Goal: Task Accomplishment & Management: Complete application form

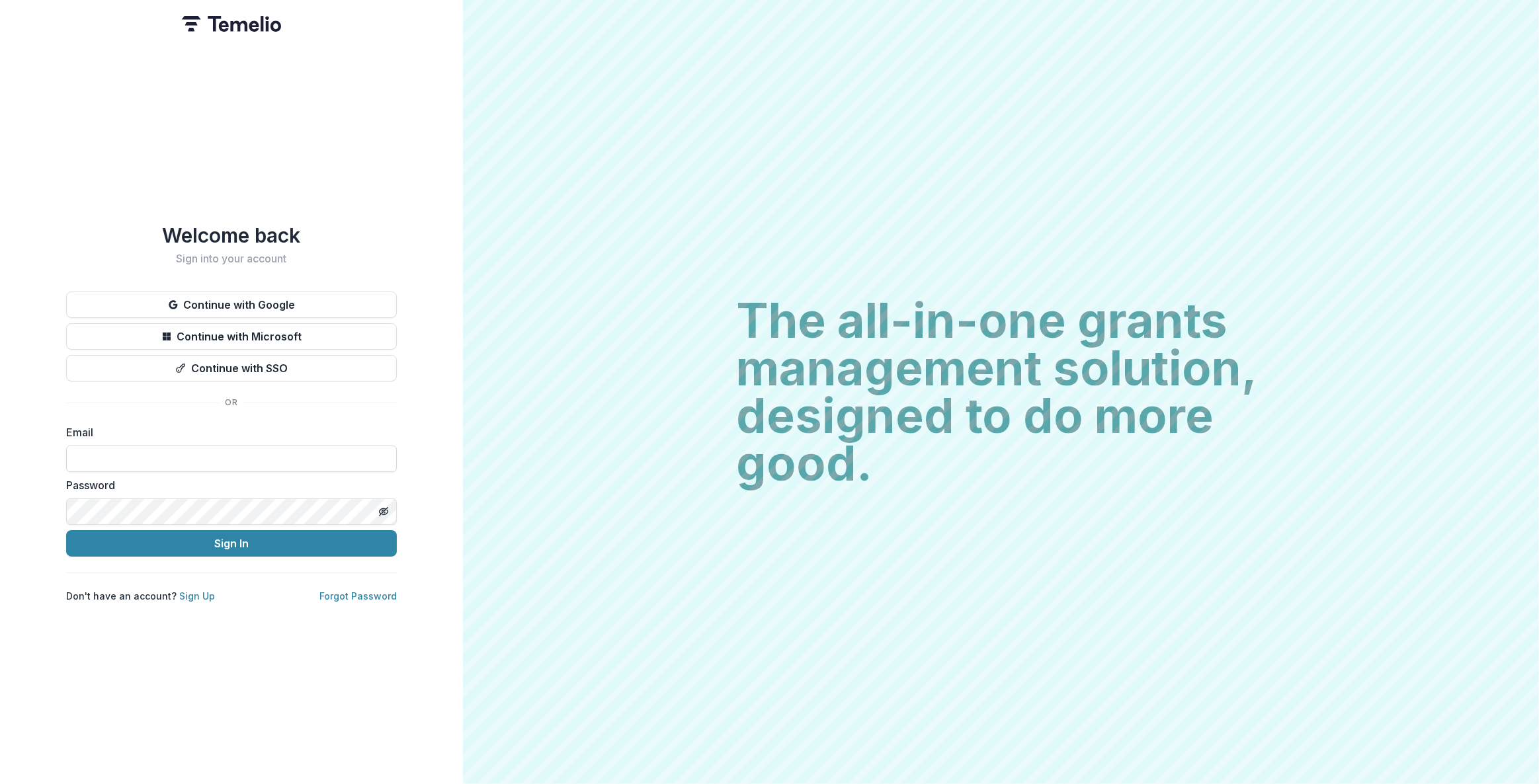
click at [160, 449] on input at bounding box center [231, 459] width 330 height 27
drag, startPoint x: 144, startPoint y: 454, endPoint x: 151, endPoint y: 454, distance: 7.0
click at [145, 454] on input at bounding box center [231, 459] width 330 height 27
drag, startPoint x: 147, startPoint y: 443, endPoint x: 139, endPoint y: 398, distance: 45.7
click at [148, 446] on input at bounding box center [231, 459] width 330 height 27
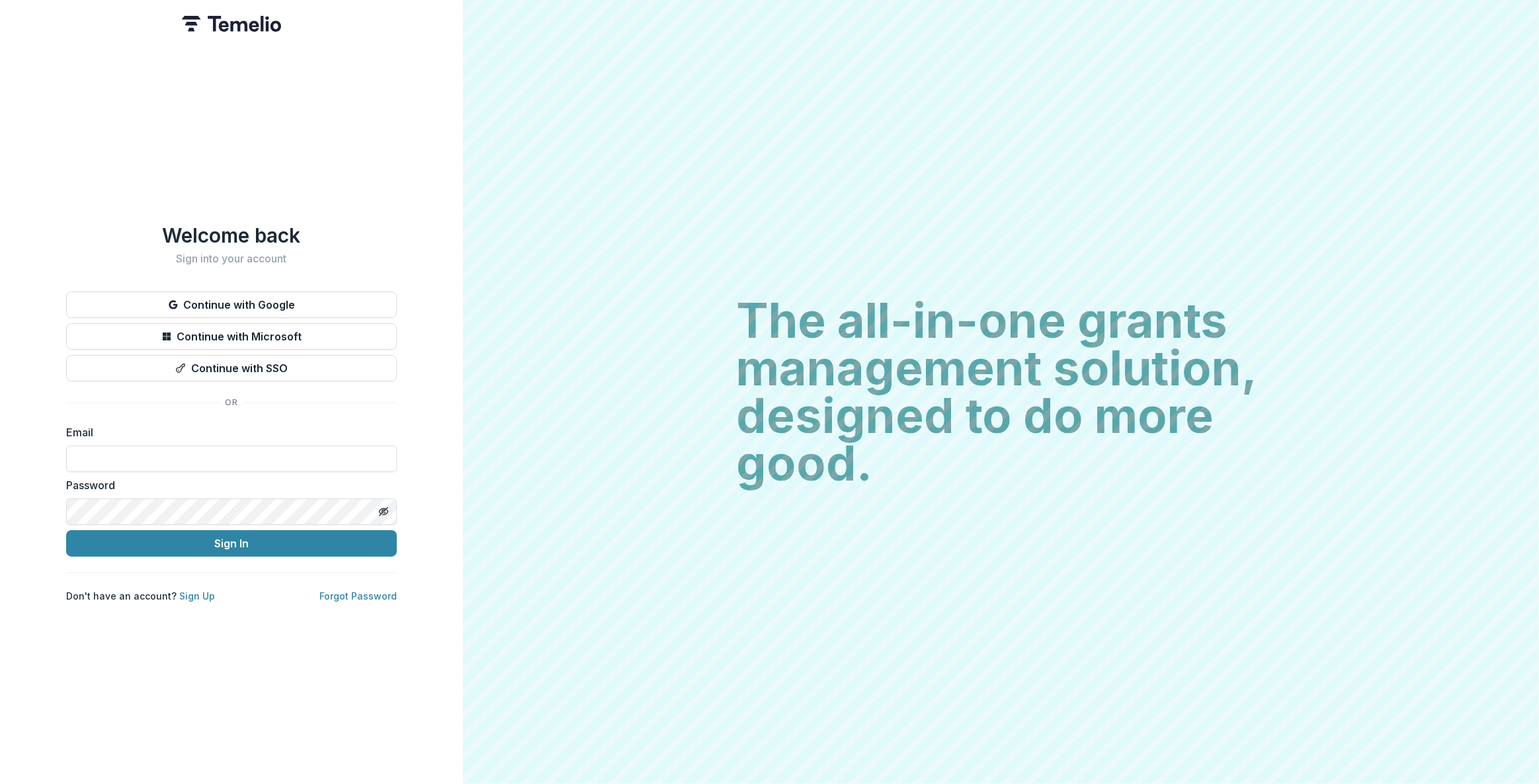
paste input "**********"
type input "**********"
click at [255, 531] on button "Sign In" at bounding box center [231, 543] width 330 height 27
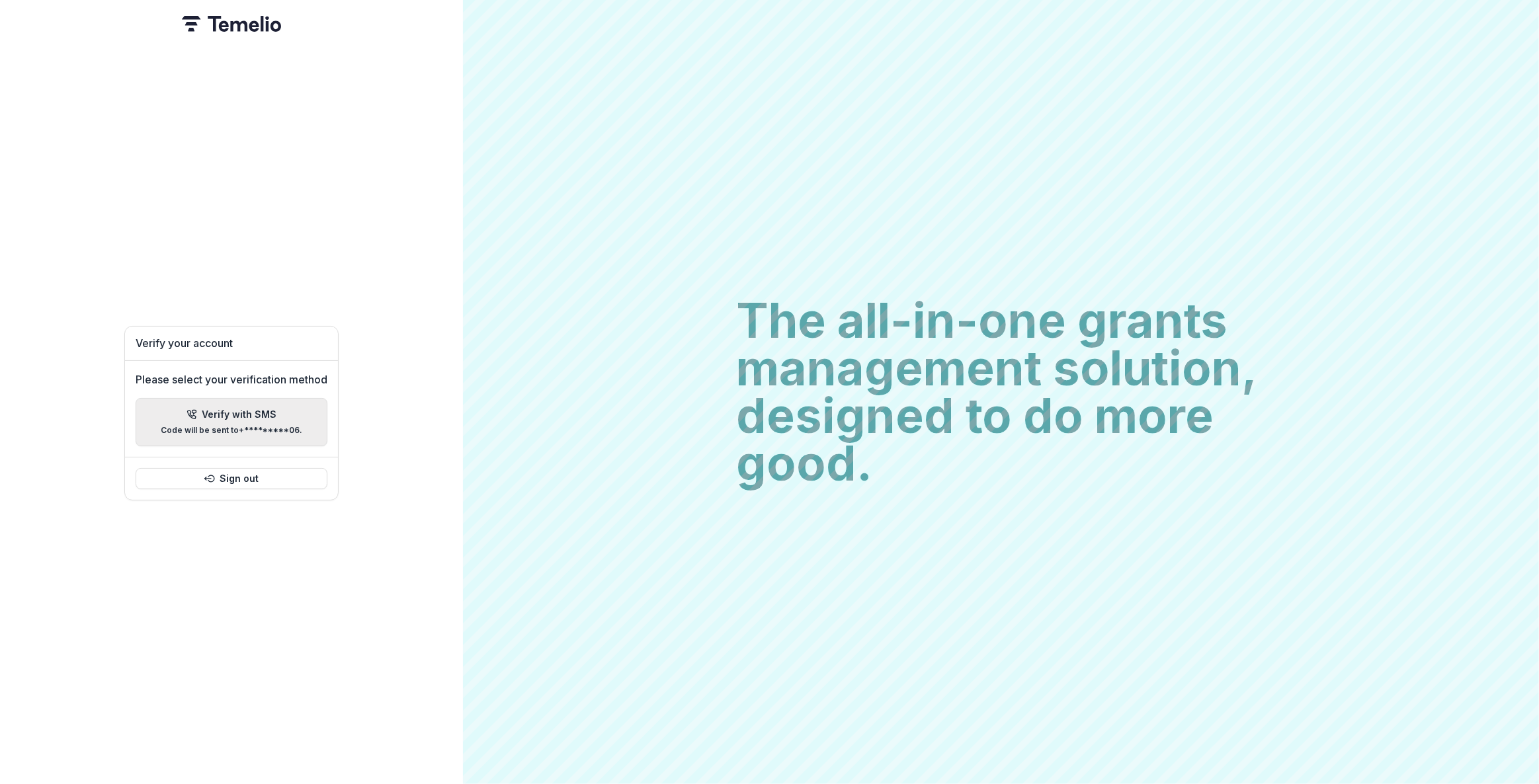
click at [273, 432] on button "Verify with SMS Code will be sent to +*********06 ." at bounding box center [232, 423] width 192 height 48
type input "*"
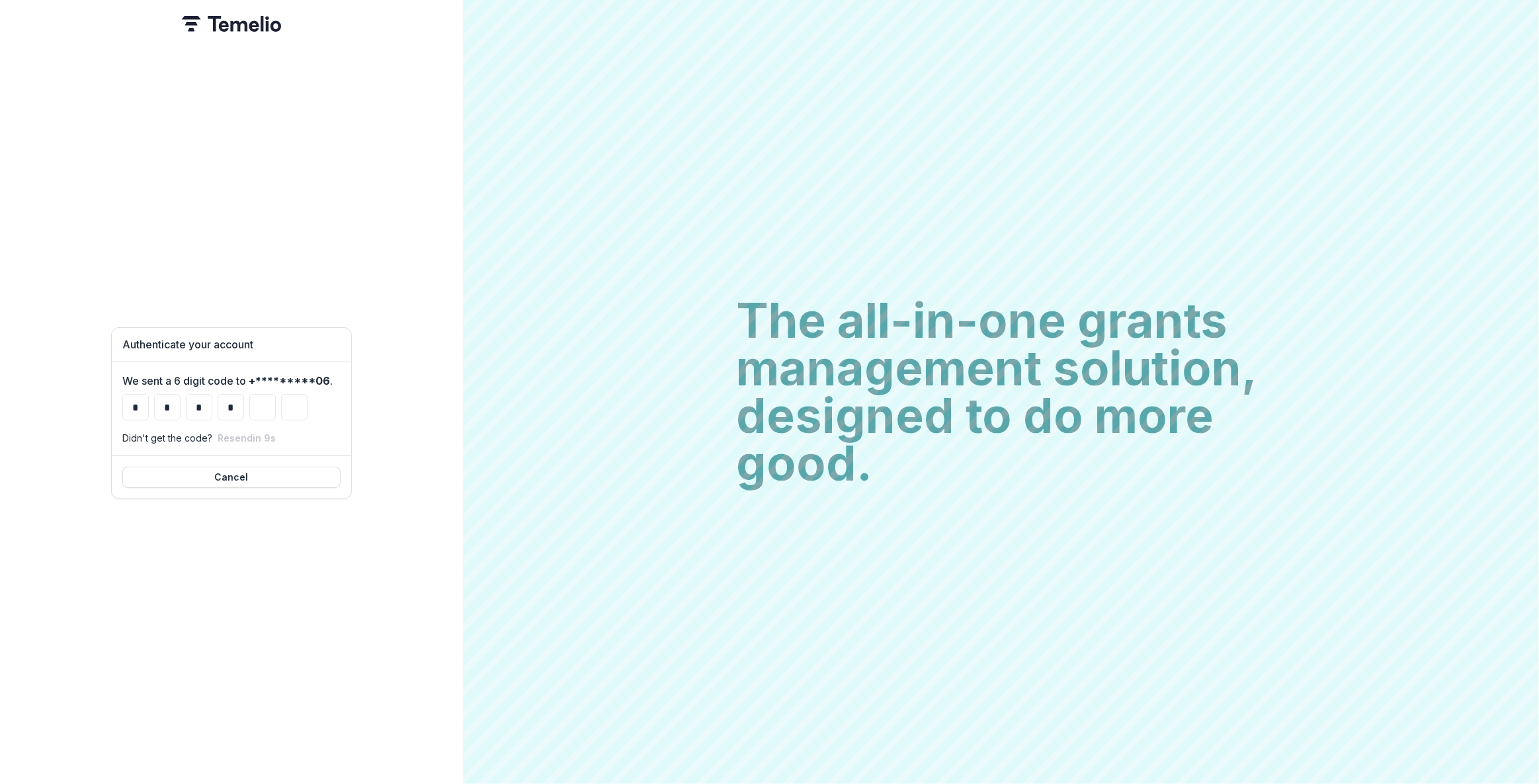
type input "*"
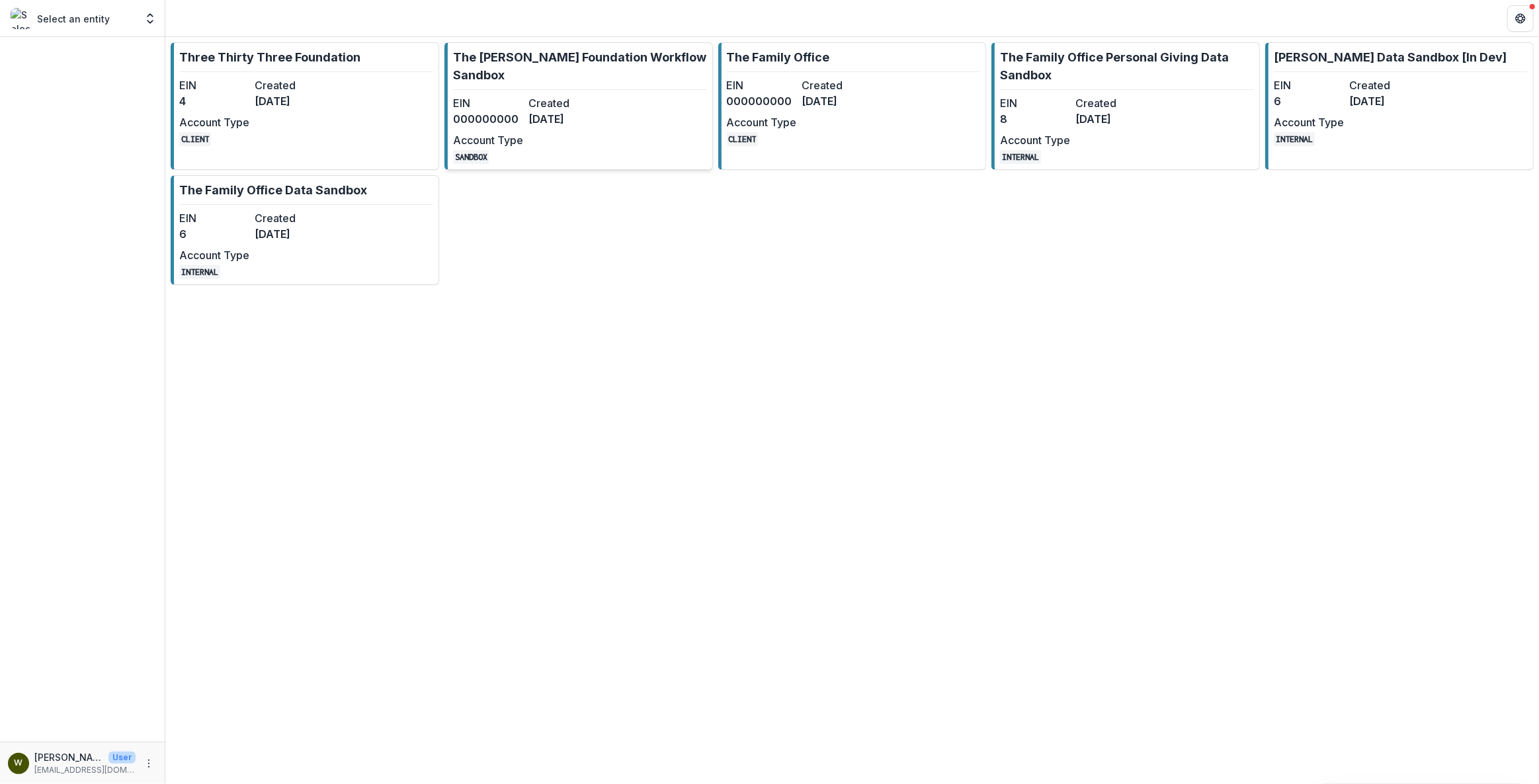
click at [635, 133] on link "The [PERSON_NAME] Foundation Workflow Sandbox EIN 000000000 Created [DATE] Acco…" at bounding box center [578, 106] width 269 height 128
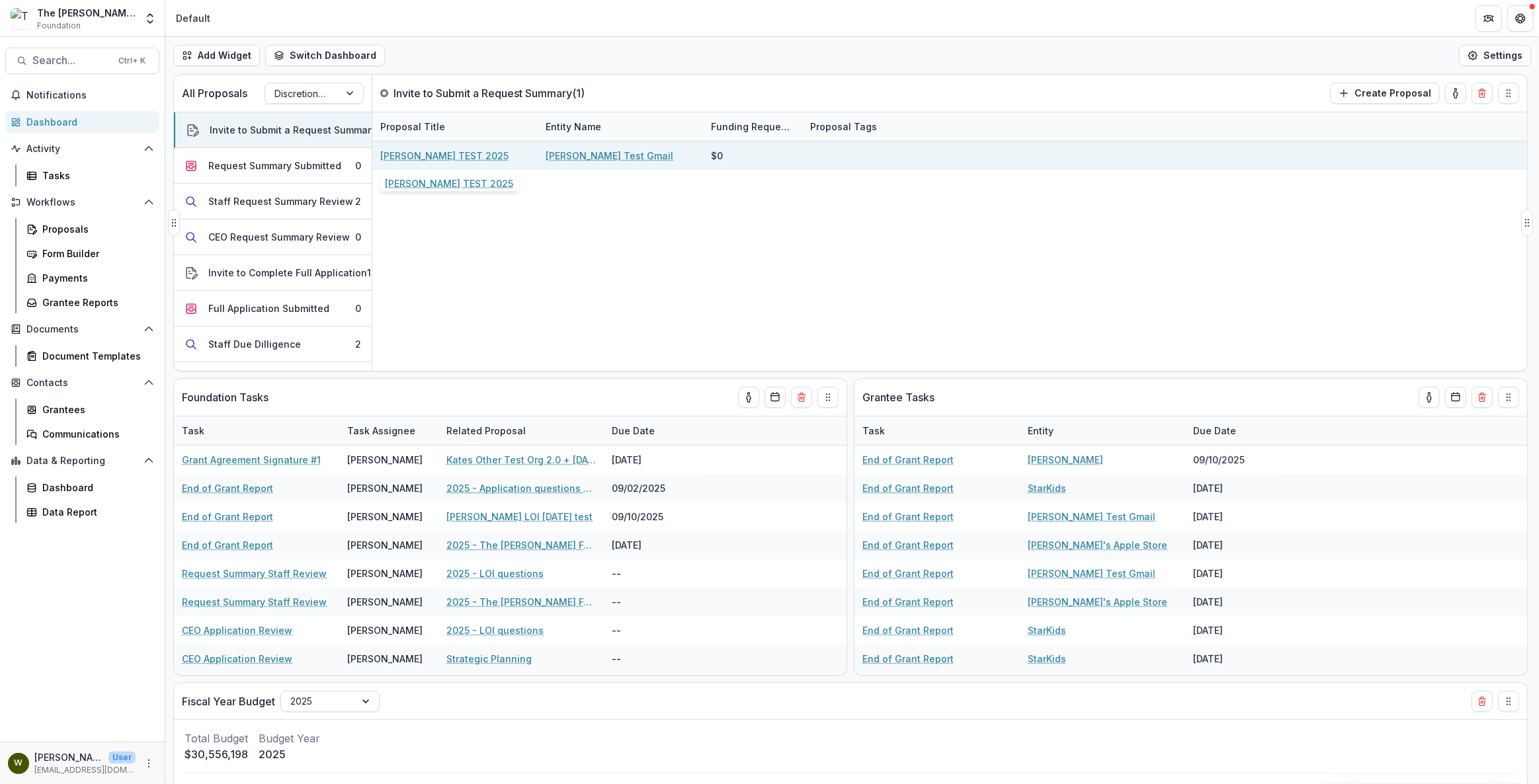
click at [435, 156] on link "[PERSON_NAME] TEST 2025" at bounding box center [444, 156] width 128 height 14
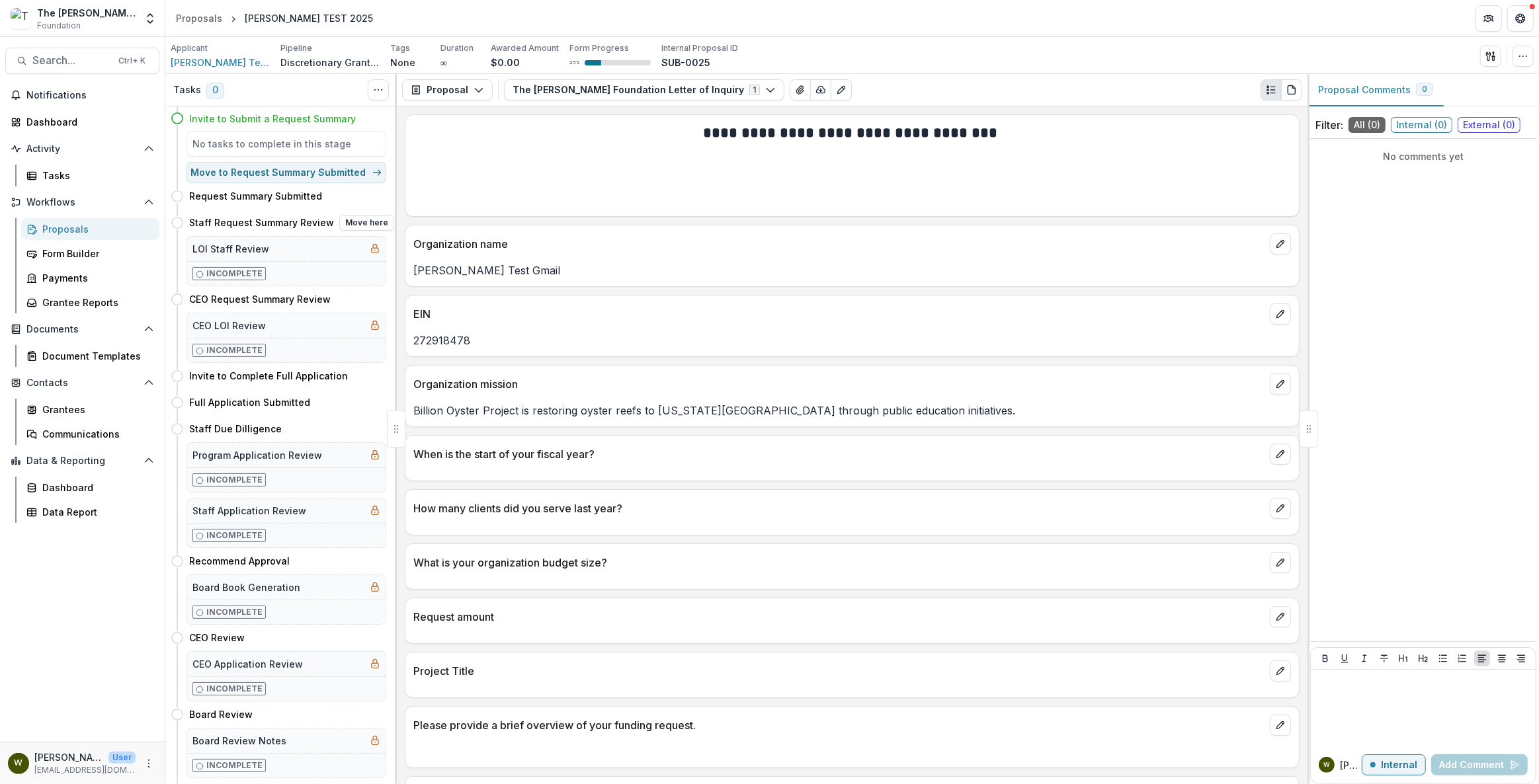
click at [265, 255] on div "LOI Staff Review" at bounding box center [285, 249] width 198 height 24
drag, startPoint x: 370, startPoint y: 225, endPoint x: 590, endPoint y: 203, distance: 221.1
click at [608, 226] on div "Tasks 0 Show Cancelled Tasks Expand Previous 0 Stages Invite to Submit a Reques…" at bounding box center [852, 430] width 1374 height 711
click at [75, 226] on div "Proposals" at bounding box center [95, 229] width 106 height 14
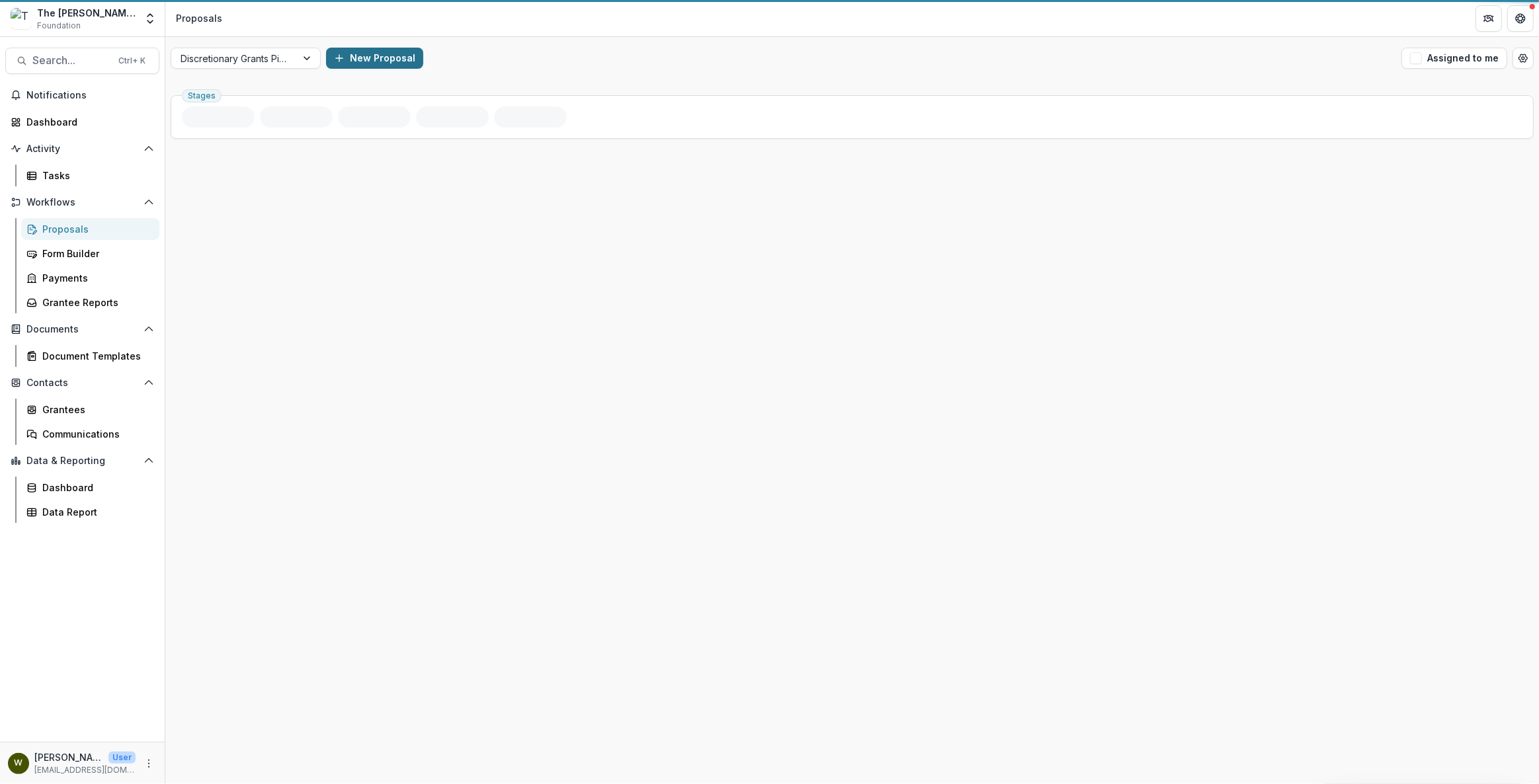
click at [380, 63] on button "New Proposal" at bounding box center [374, 58] width 97 height 21
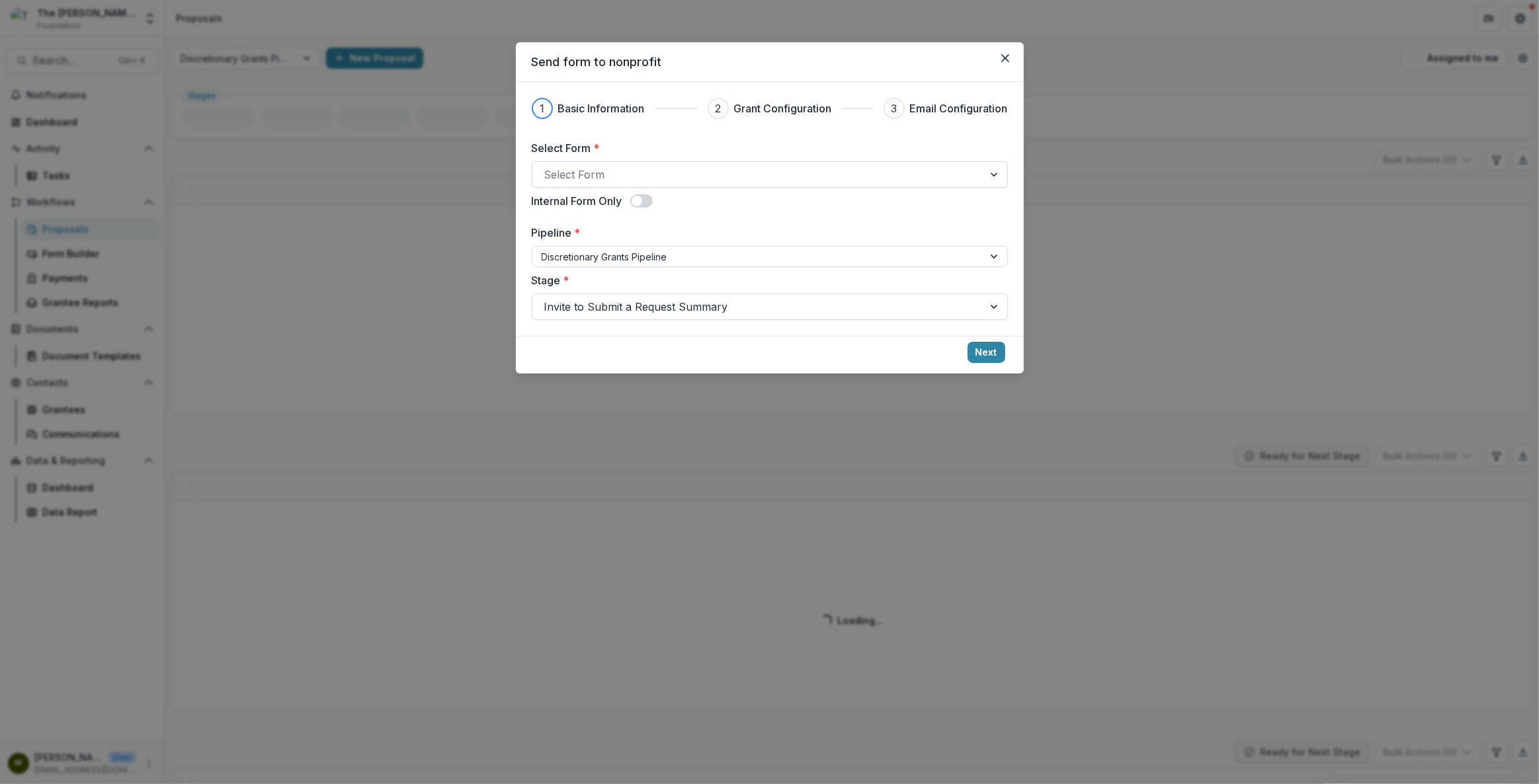
click at [680, 169] on div at bounding box center [758, 174] width 427 height 18
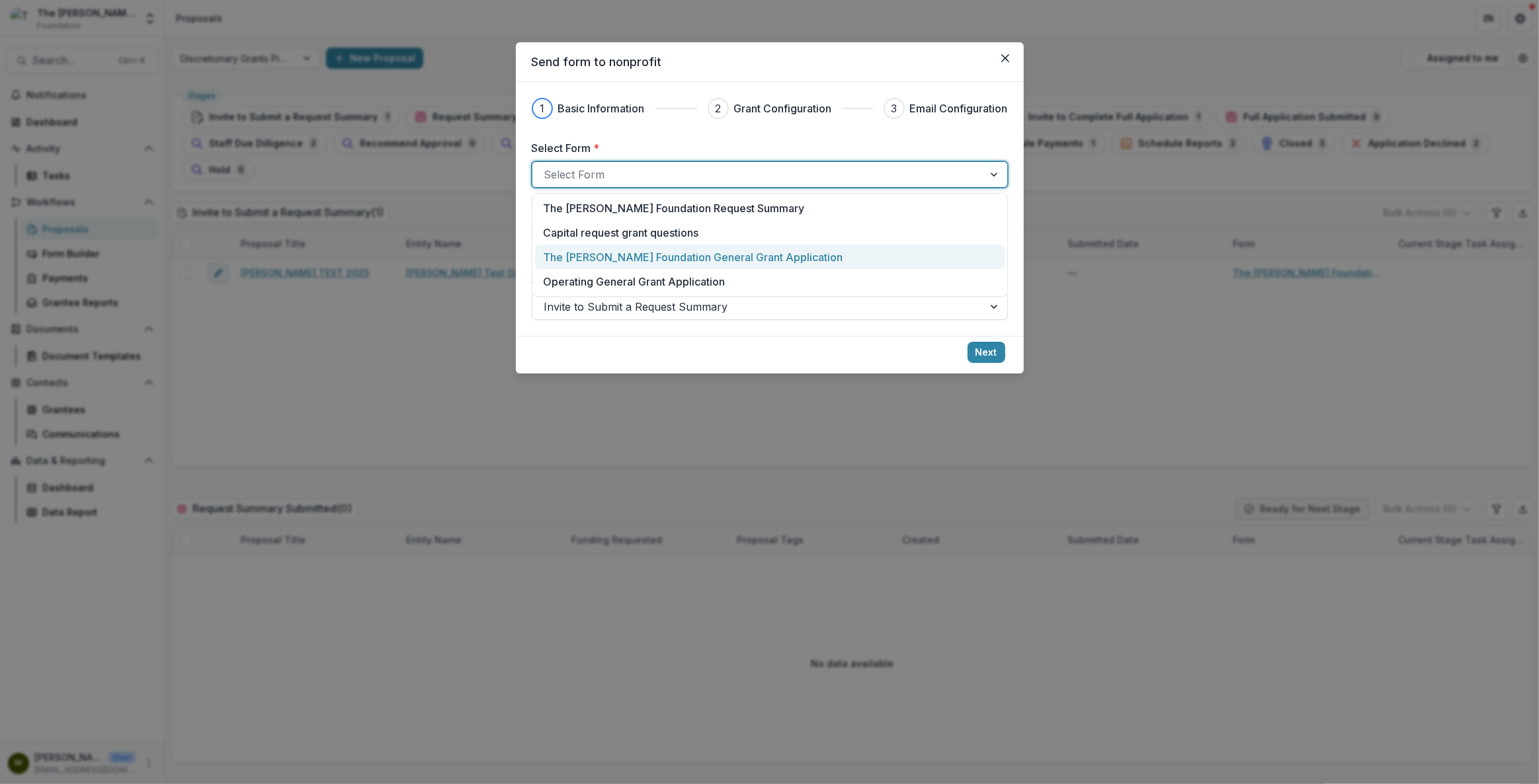
click at [656, 257] on p "The [PERSON_NAME] Foundation General Grant Application" at bounding box center [693, 257] width 300 height 16
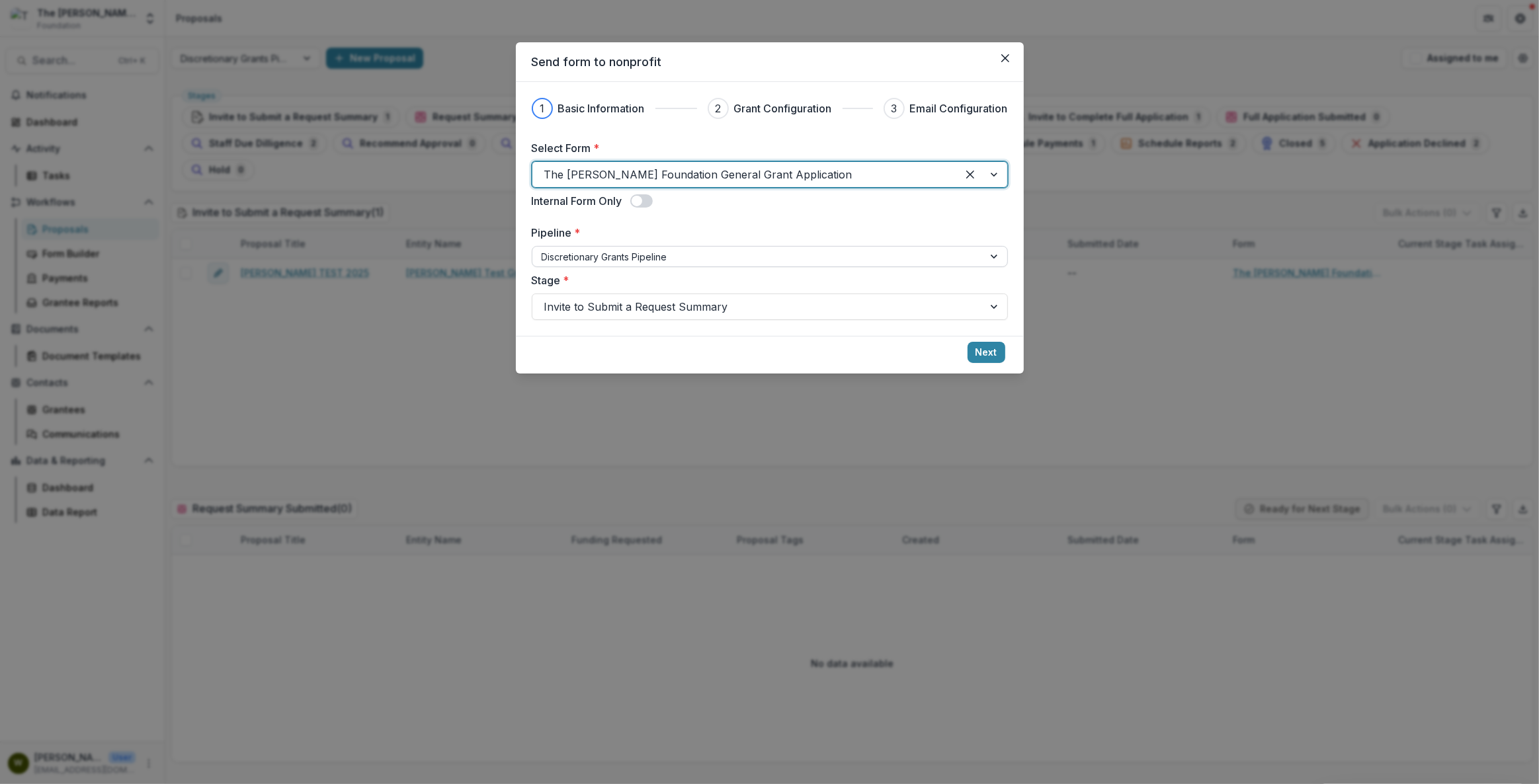
click at [846, 254] on div at bounding box center [757, 257] width 432 height 16
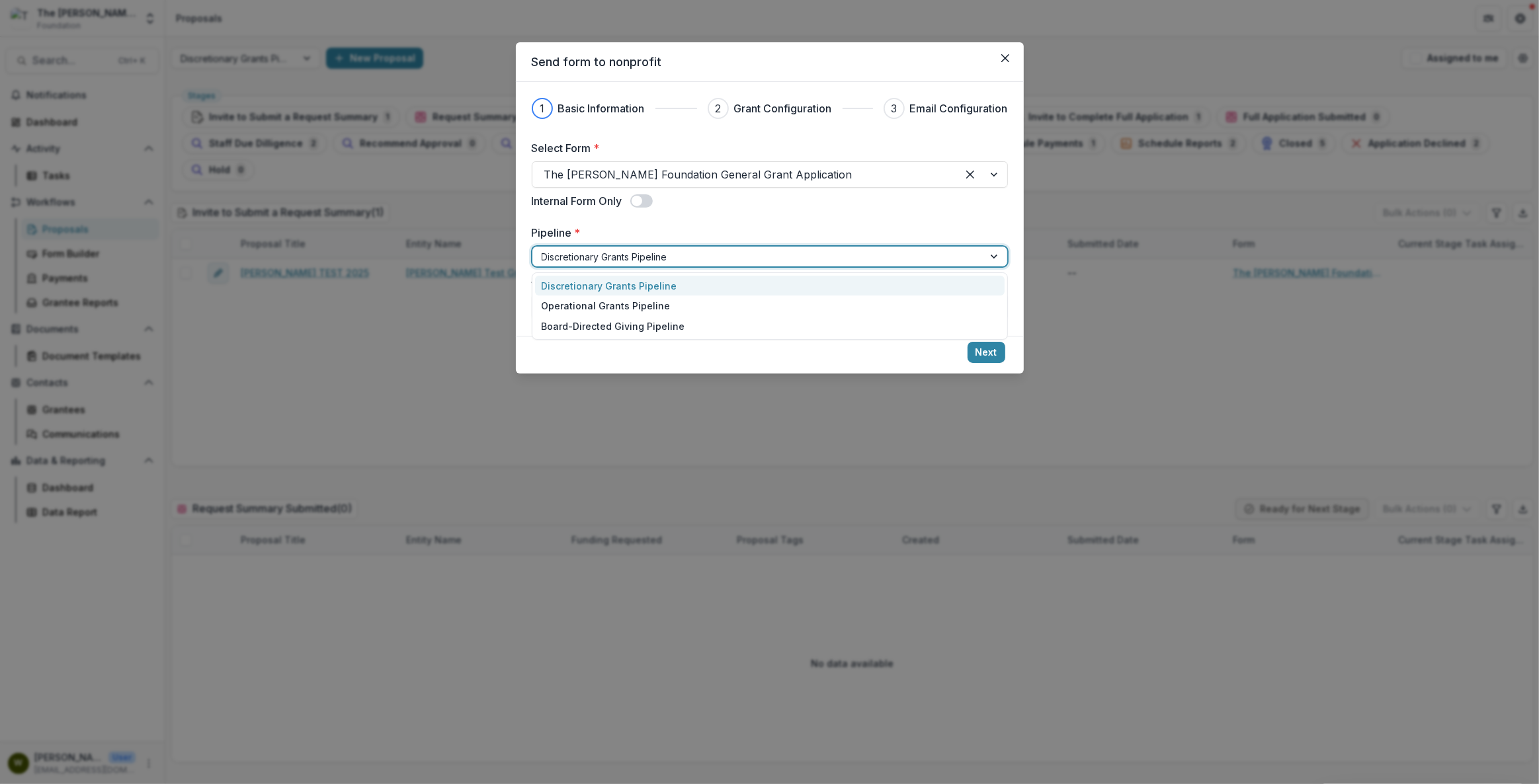
click at [916, 220] on div "Select Form * The [PERSON_NAME] Foundation General Grant Application Internal F…" at bounding box center [770, 230] width 476 height 180
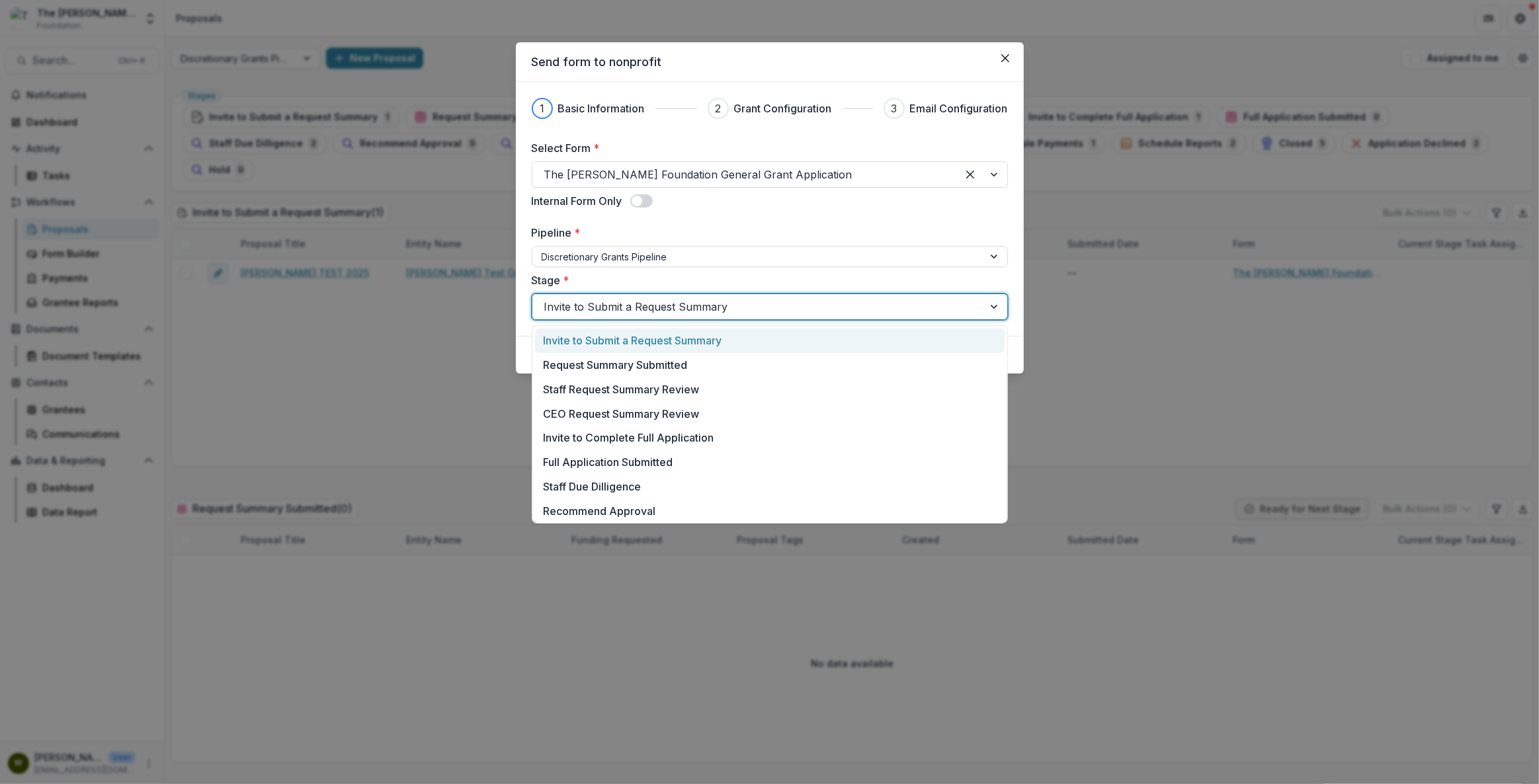
click at [792, 310] on div at bounding box center [758, 306] width 427 height 18
drag, startPoint x: 761, startPoint y: 339, endPoint x: 980, endPoint y: 347, distance: 219.1
click at [761, 339] on div "Invite to Submit a Request Summary" at bounding box center [770, 341] width 469 height 24
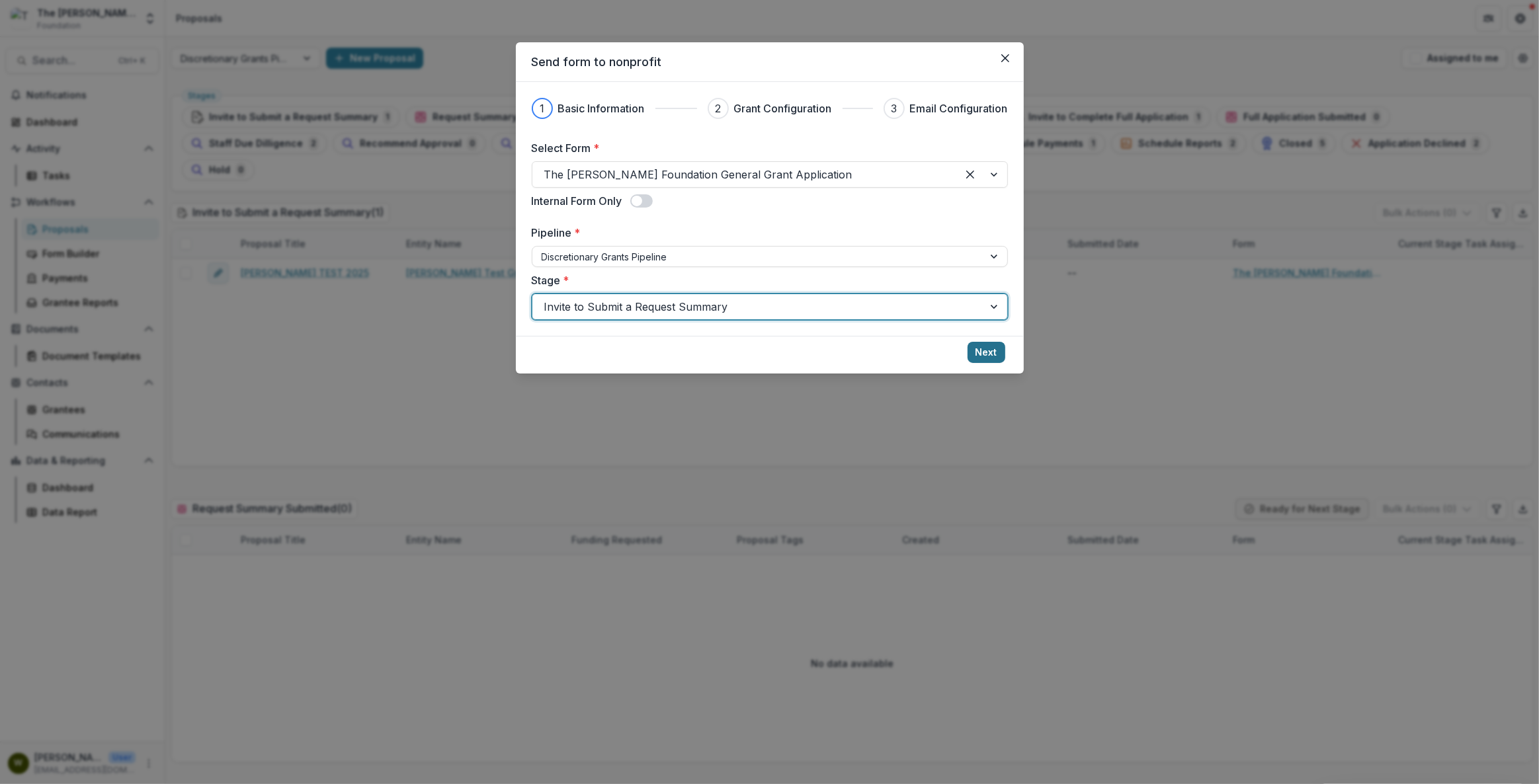
click at [994, 355] on button "Next" at bounding box center [987, 352] width 38 height 21
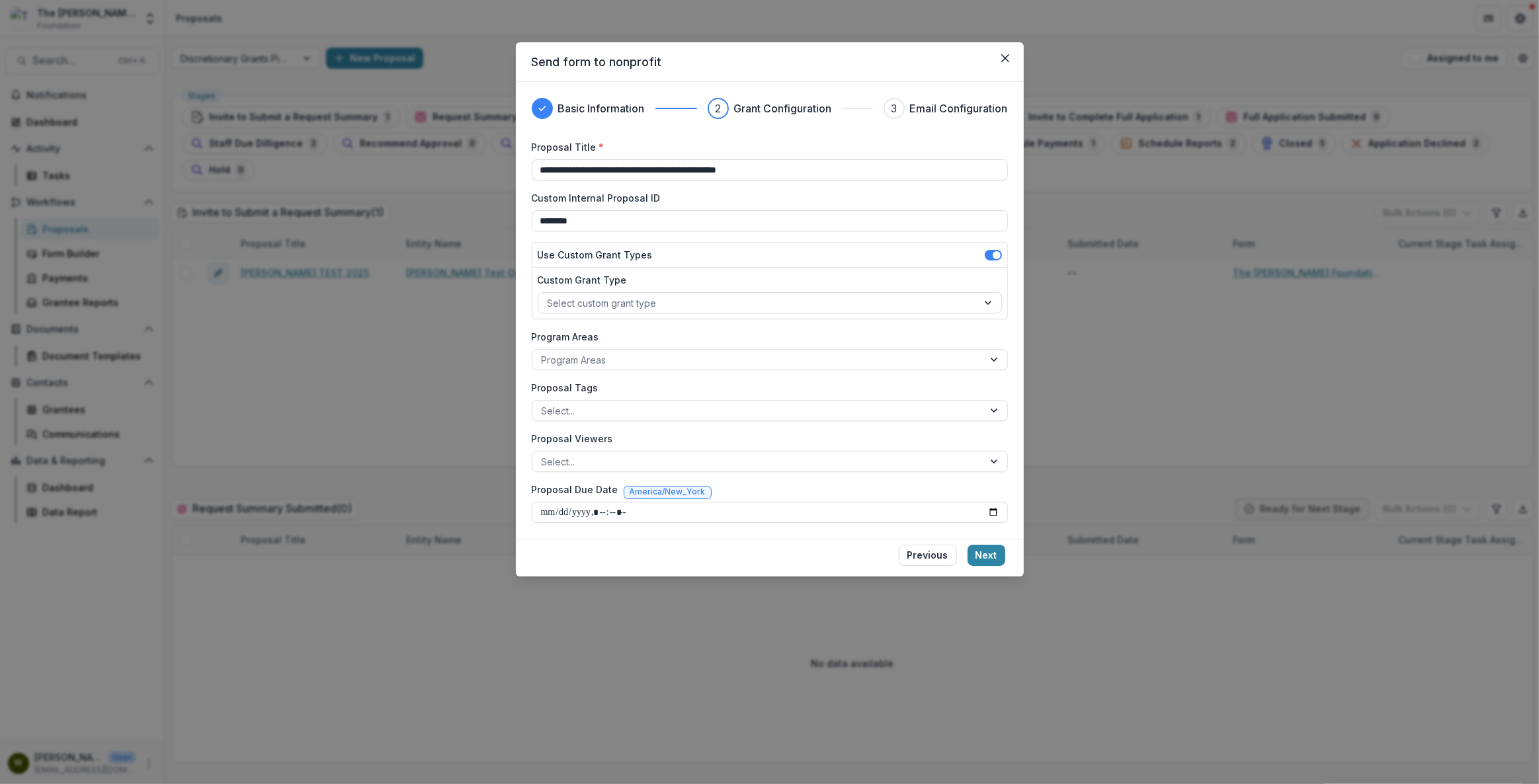
click at [983, 562] on button "Next" at bounding box center [987, 555] width 38 height 21
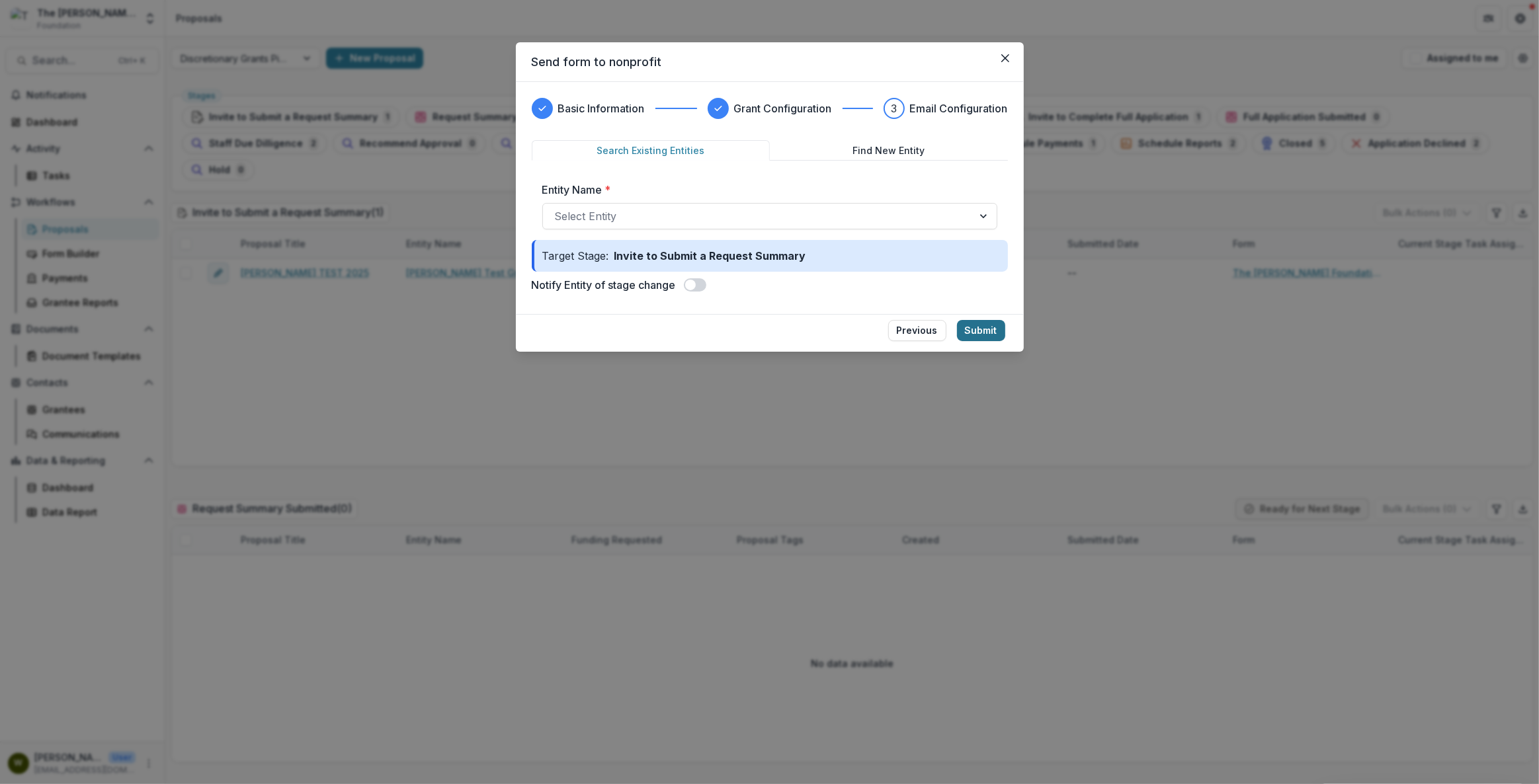
click at [997, 338] on button "Submit" at bounding box center [981, 330] width 48 height 21
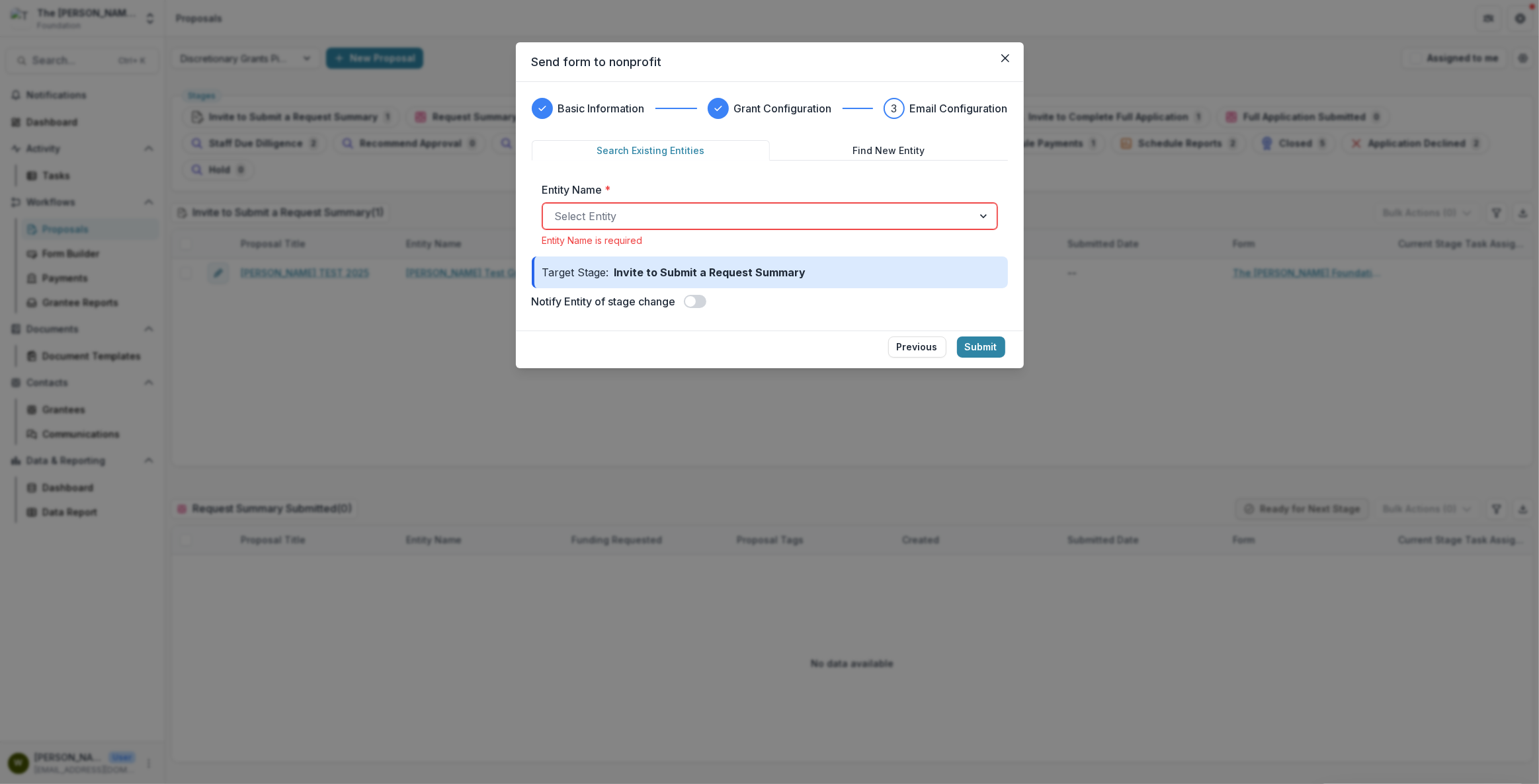
click at [621, 208] on div at bounding box center [758, 215] width 406 height 18
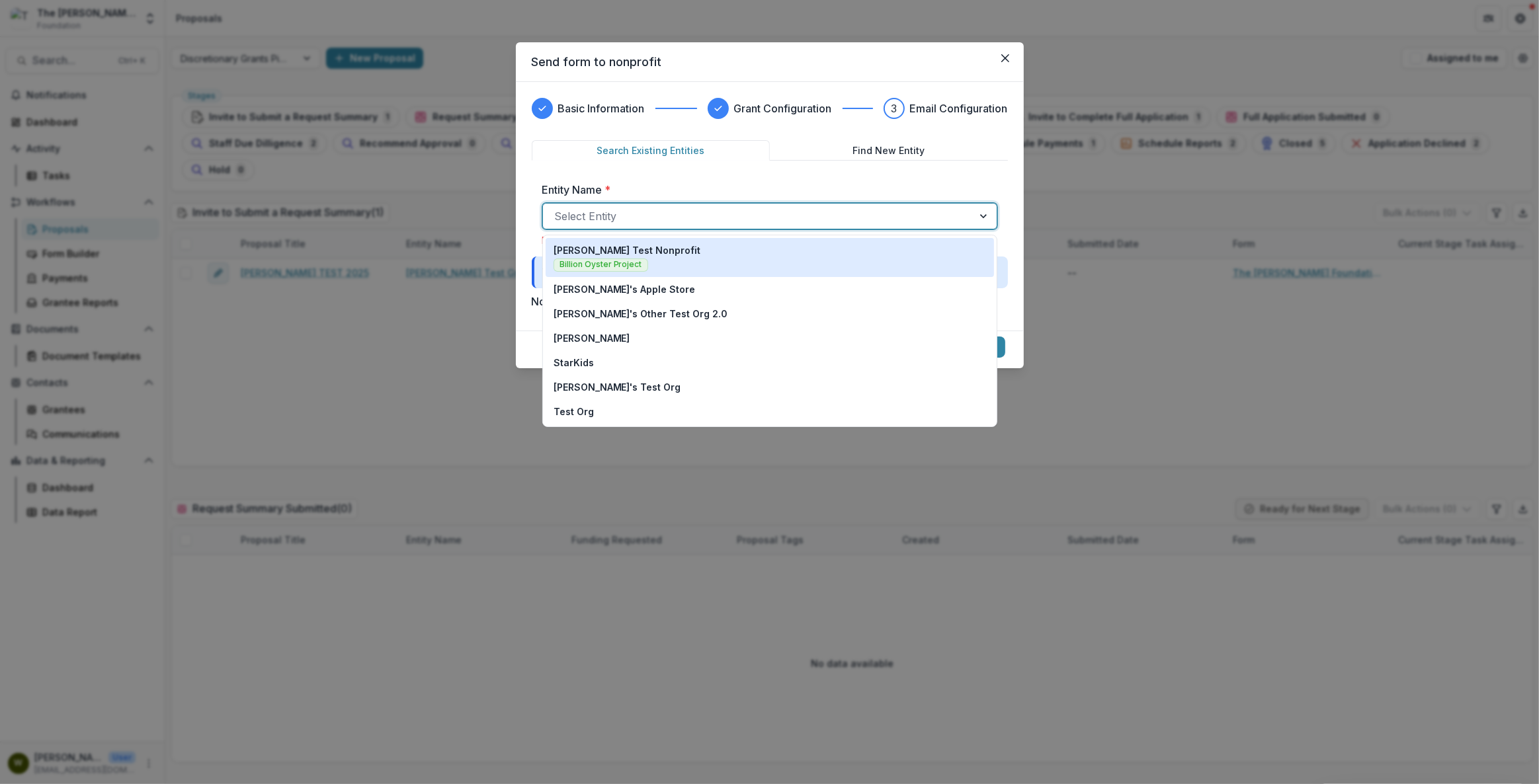
click at [670, 269] on div "[PERSON_NAME] Test Nonprofit Billion Oyster Project" at bounding box center [770, 258] width 432 height 29
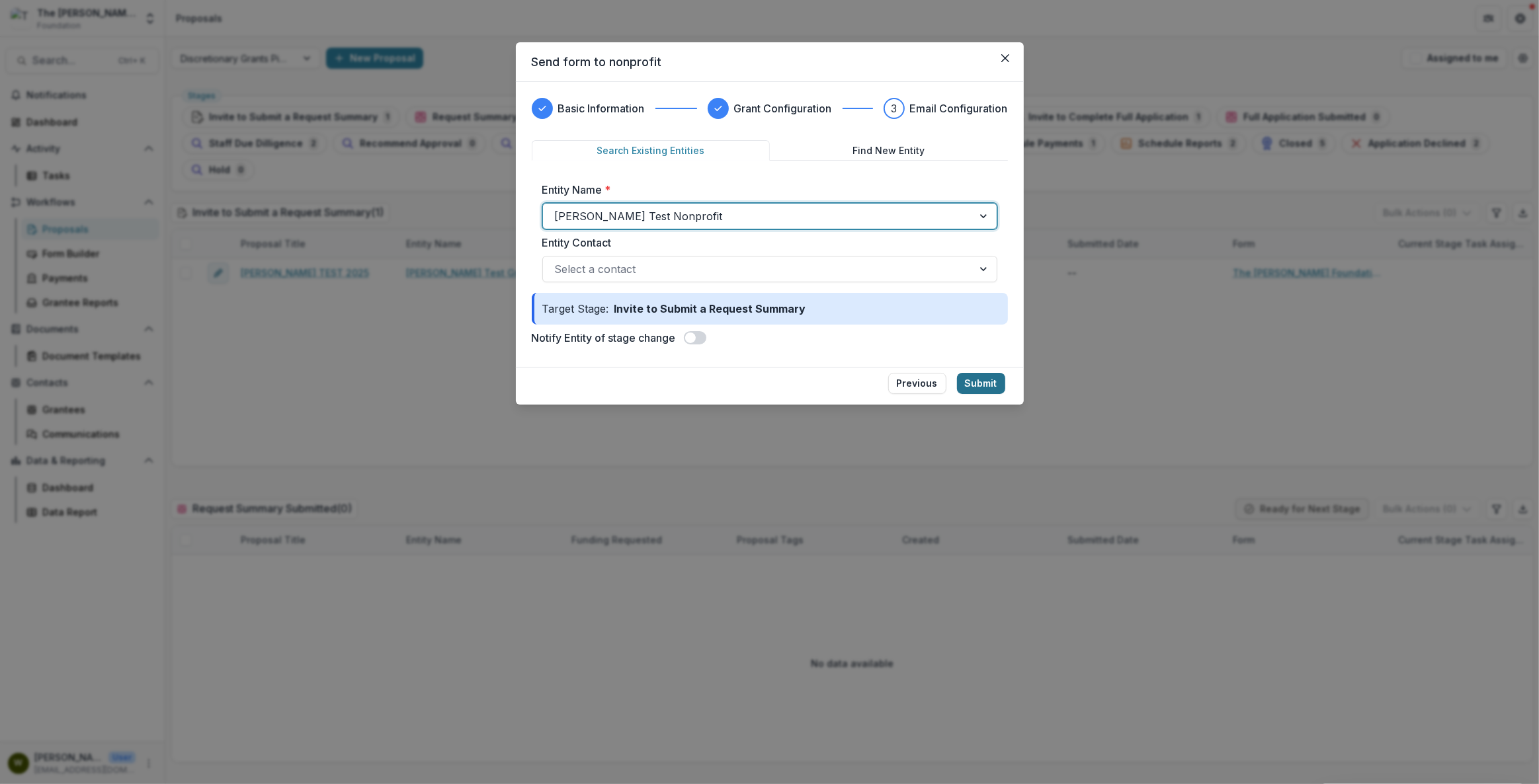
click at [989, 385] on button "Submit" at bounding box center [981, 383] width 48 height 21
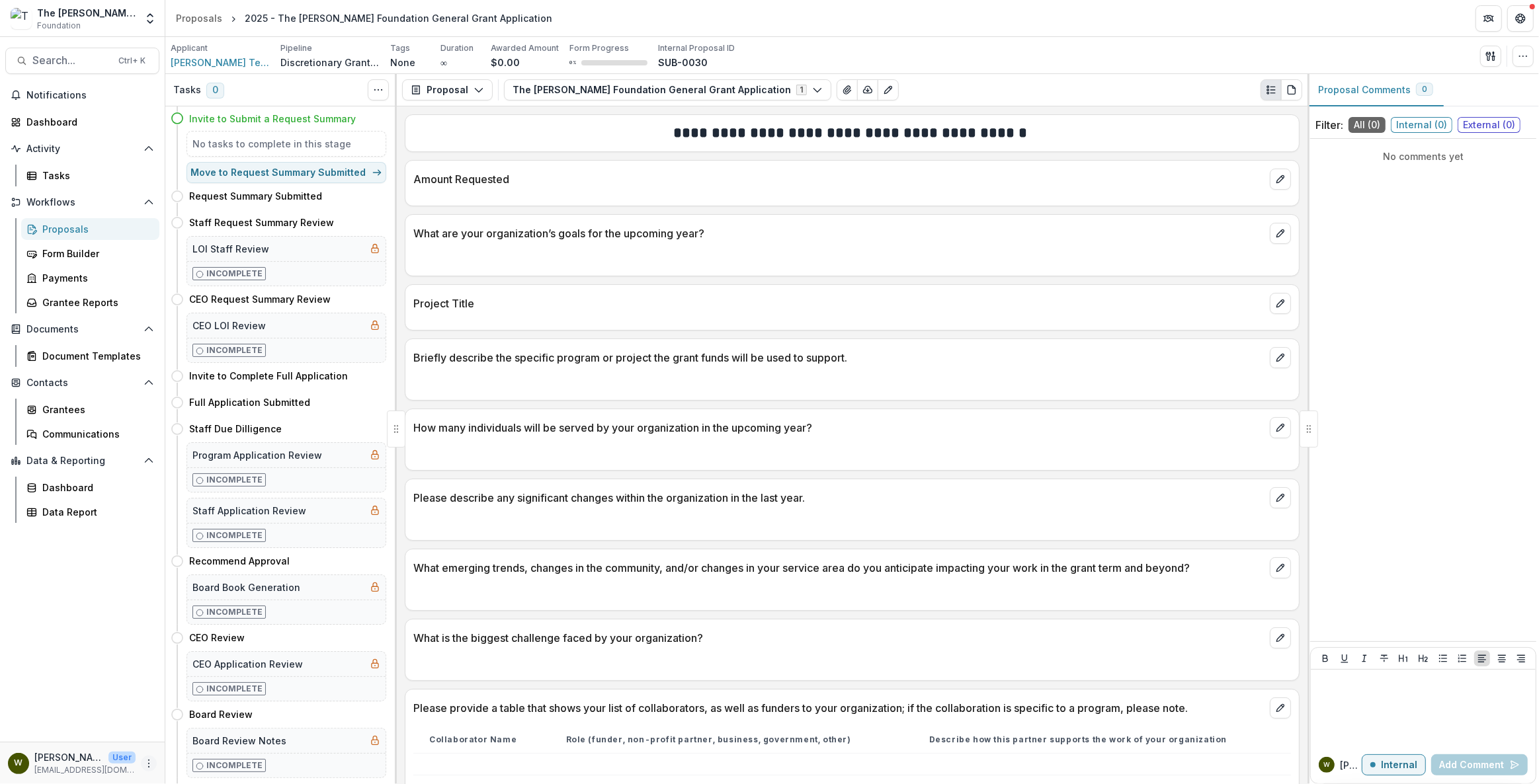
click at [153, 767] on icon "More" at bounding box center [149, 763] width 10 height 10
click at [78, 657] on div "Notifications Dashboard Activity Tasks Workflows Proposals Form Builder Payment…" at bounding box center [82, 413] width 164 height 657
click at [67, 175] on div "Tasks" at bounding box center [95, 175] width 106 height 14
